Goal: Find specific page/section: Find specific page/section

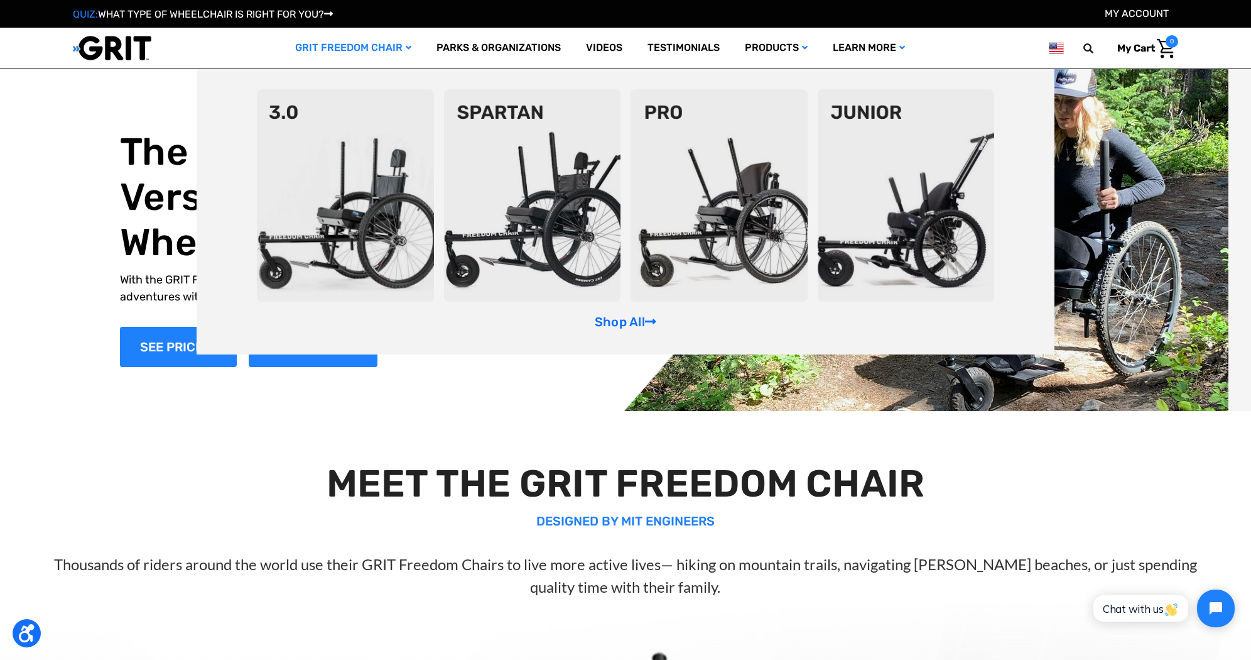
click at [627, 334] on div "Shop All" at bounding box center [626, 211] width 858 height 285
click at [630, 329] on link "Shop All" at bounding box center [626, 321] width 62 height 15
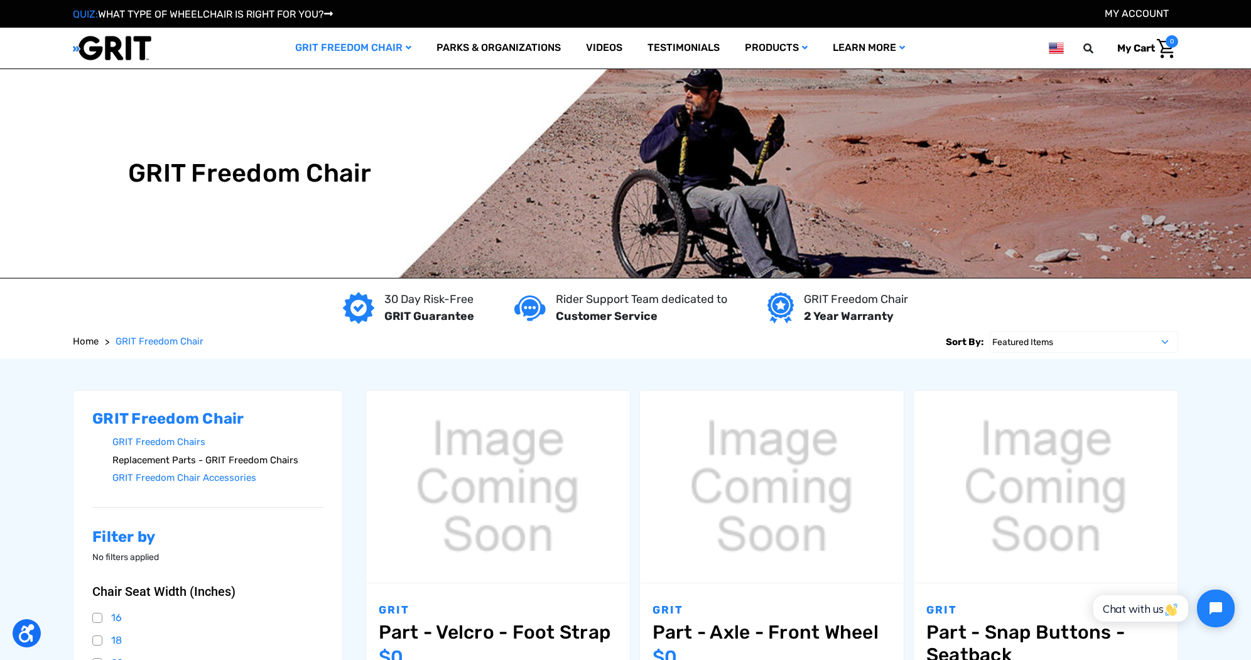
click at [275, 466] on link "Replacement Parts - GRIT Freedom Chairs" at bounding box center [217, 460] width 211 height 18
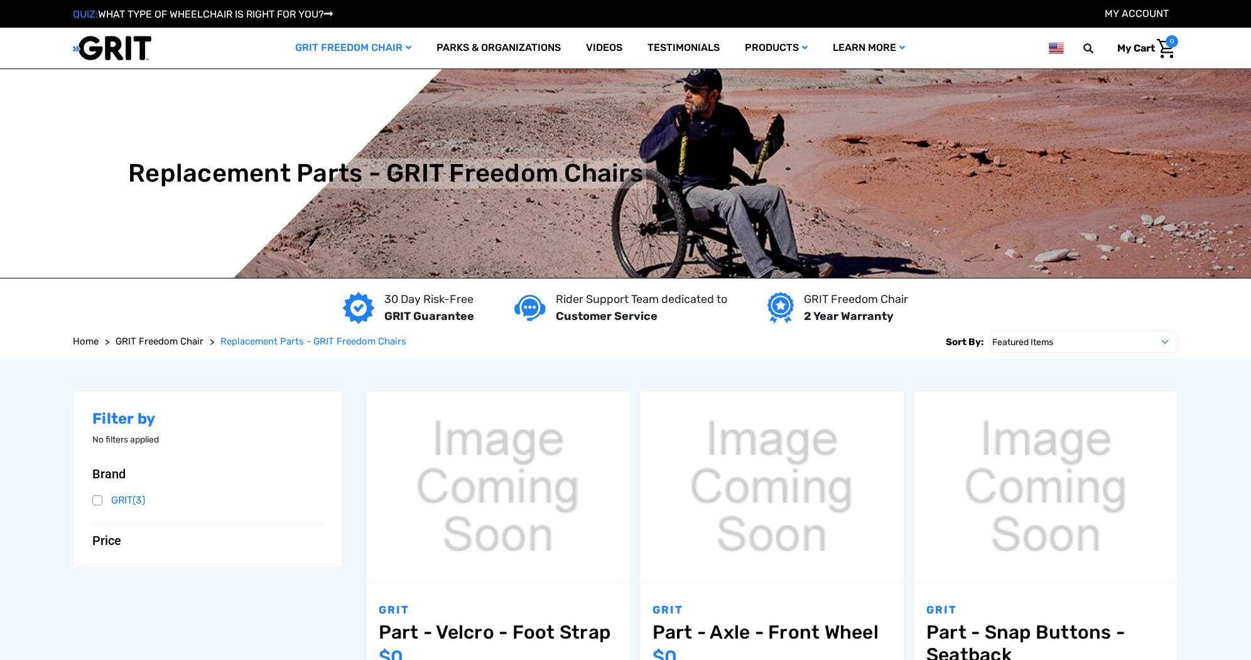
scroll to position [69, 0]
